Goal: Find specific page/section: Find specific page/section

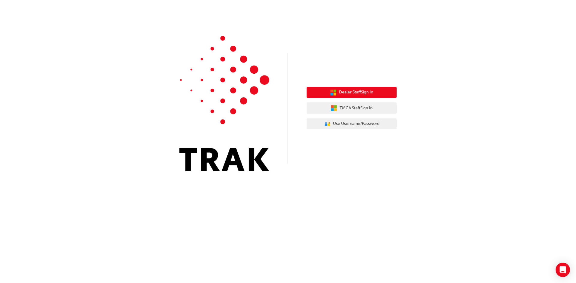
click at [363, 91] on span "Dealer Staff Sign In" at bounding box center [356, 92] width 34 height 7
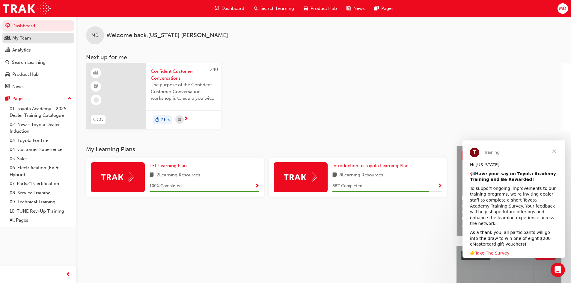
click at [32, 43] on link "My Team" at bounding box center [38, 38] width 72 height 11
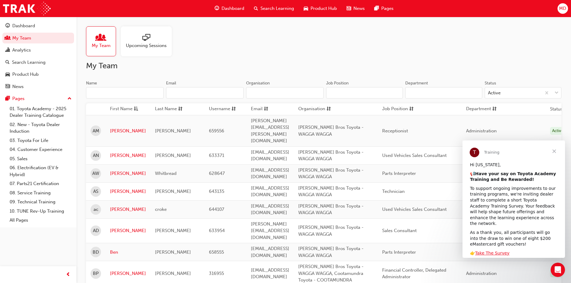
click at [146, 89] on input "Name" at bounding box center [125, 92] width 78 height 11
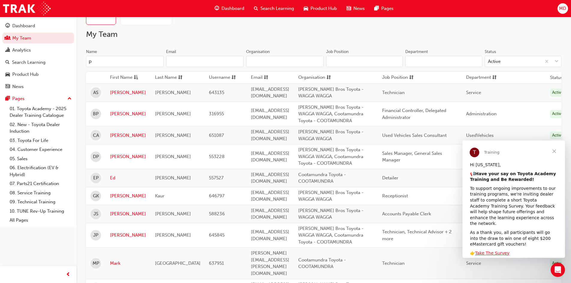
scroll to position [120, 0]
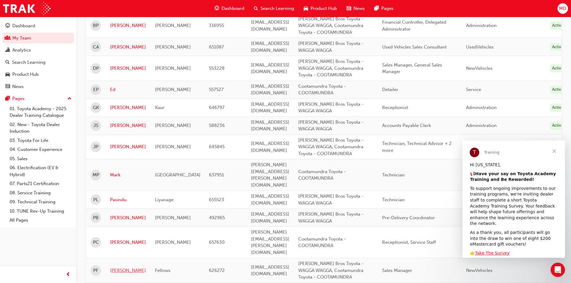
type input "p"
click at [114, 268] on link "[PERSON_NAME]" at bounding box center [128, 271] width 36 height 7
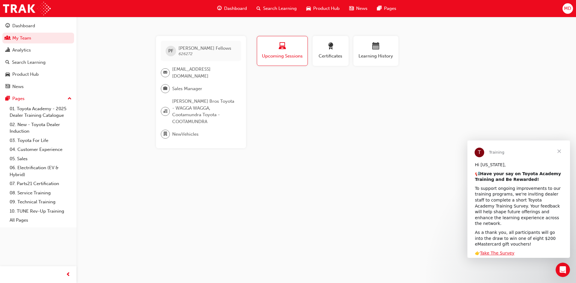
click at [559, 151] on span "Close" at bounding box center [559, 152] width 22 height 22
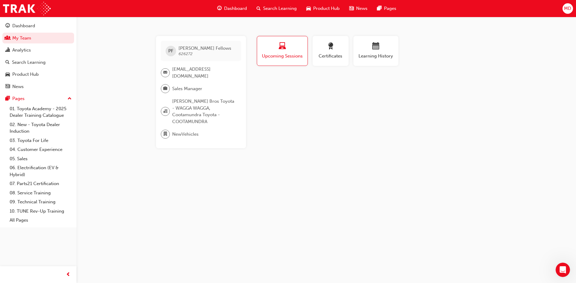
click at [277, 45] on div "button" at bounding box center [282, 47] width 41 height 9
click at [19, 39] on link "My Team" at bounding box center [38, 38] width 72 height 11
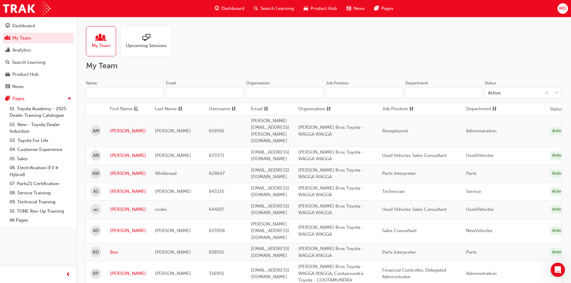
click at [127, 94] on input "Name" at bounding box center [125, 92] width 78 height 11
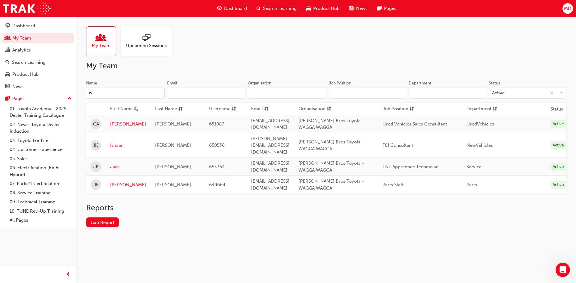
type input "is"
click at [122, 142] on link "Ishaan" at bounding box center [128, 145] width 36 height 7
